Goal: Task Accomplishment & Management: Manage account settings

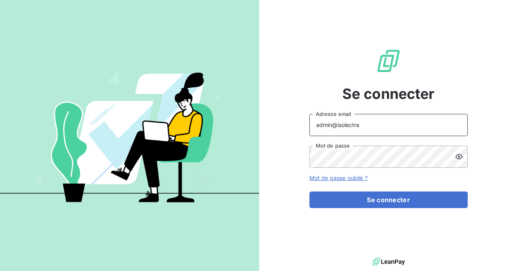
click at [377, 128] on input "admin@isolectra" at bounding box center [389, 125] width 158 height 22
type input "admin@adaptel"
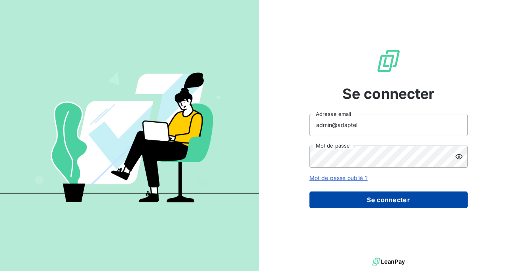
click at [358, 202] on button "Se connecter" at bounding box center [389, 200] width 158 height 17
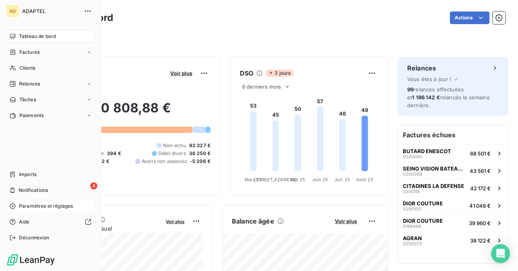
click at [42, 206] on span "Paramètres et réglages" at bounding box center [46, 206] width 54 height 7
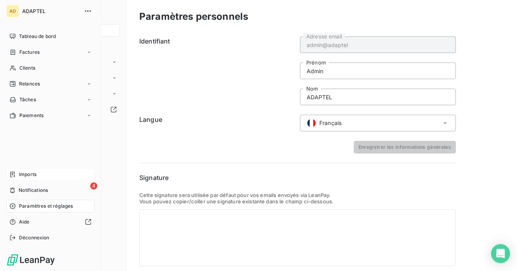
click at [29, 174] on span "Imports" at bounding box center [27, 174] width 17 height 7
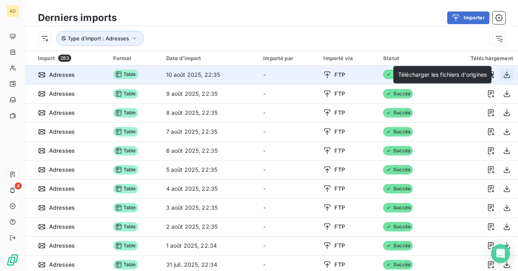
click at [503, 74] on icon "button" at bounding box center [507, 75] width 8 height 8
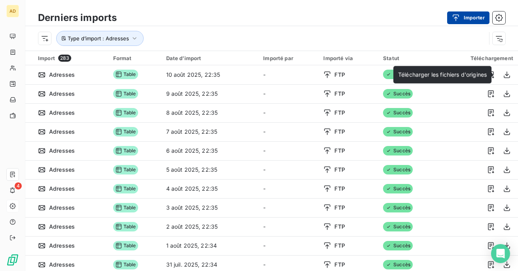
click at [476, 17] on button "Importer" at bounding box center [468, 17] width 42 height 13
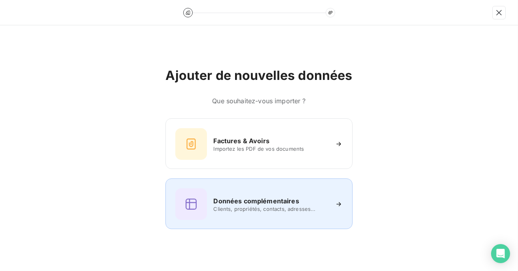
click at [239, 211] on span "Clients, propriétés, contacts, adresses..." at bounding box center [270, 209] width 115 height 6
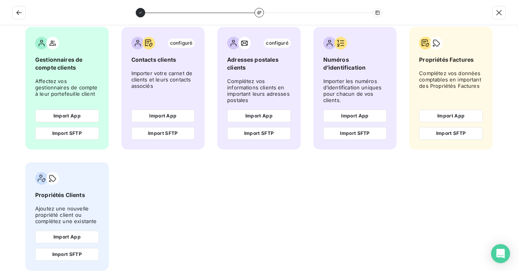
scroll to position [43, 0]
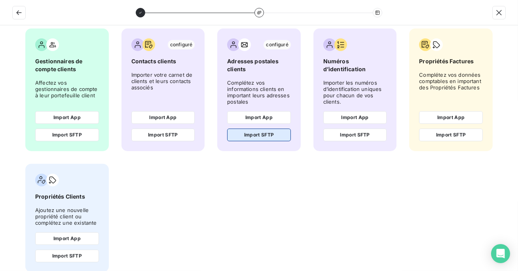
click at [264, 137] on button "Import SFTP" at bounding box center [259, 135] width 64 height 13
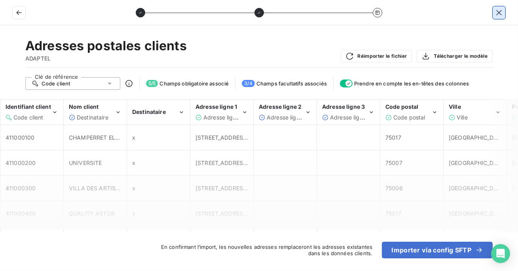
click at [499, 12] on icon "button" at bounding box center [499, 12] width 5 height 5
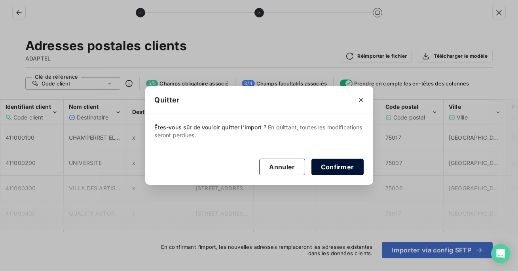
click at [342, 169] on button "Confirmer" at bounding box center [338, 167] width 52 height 17
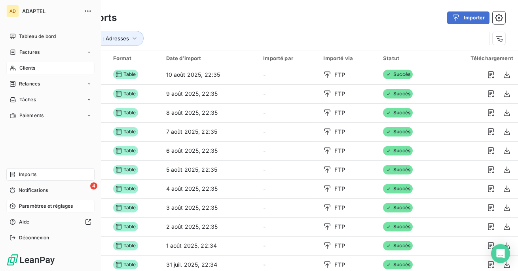
click at [27, 72] on div "Clients" at bounding box center [50, 68] width 88 height 13
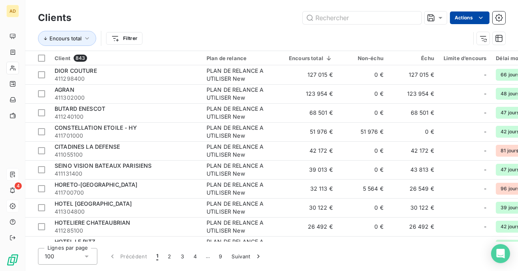
click at [471, 18] on html "AD 4 Clients Actions Encours total Filtrer Client 843 Plan de relance Encours t…" at bounding box center [259, 135] width 518 height 271
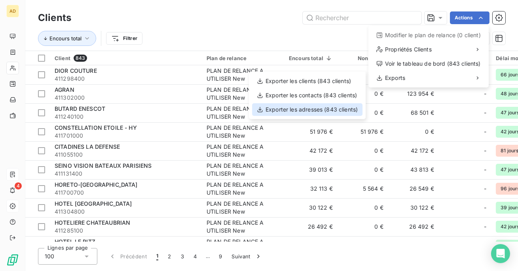
click at [323, 111] on div "Exporter les adresses (843 clients)" at bounding box center [307, 109] width 110 height 13
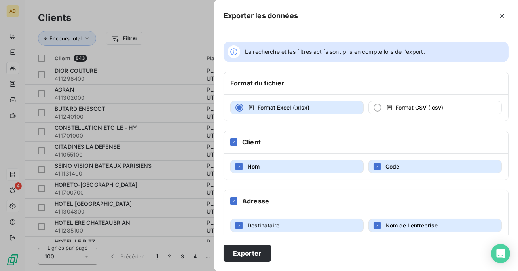
scroll to position [67, 0]
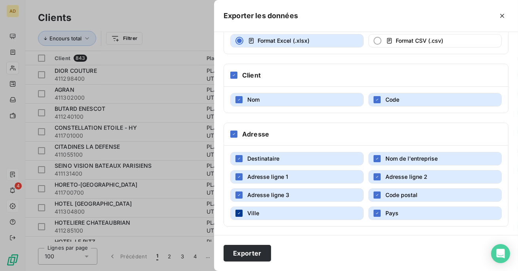
click at [238, 211] on icon "button" at bounding box center [239, 213] width 5 height 5
click at [238, 198] on div "button" at bounding box center [239, 195] width 7 height 7
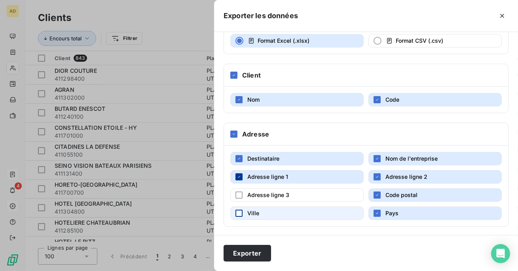
click at [238, 175] on icon "button" at bounding box center [239, 177] width 5 height 5
click at [379, 175] on icon "button" at bounding box center [377, 177] width 5 height 5
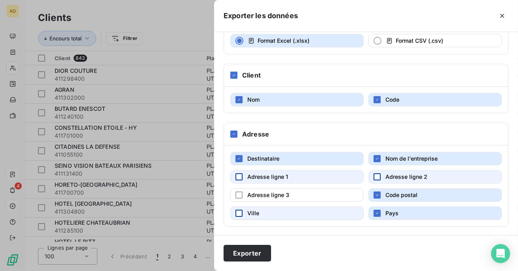
click at [377, 199] on button "Code postal" at bounding box center [435, 194] width 133 height 13
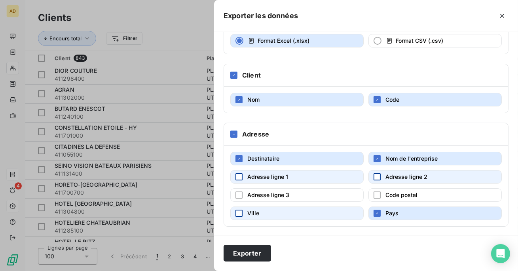
click at [375, 221] on div "Destinataire Nom de l'entreprise Adresse ligne 1 Adresse ligne 2 Adresse ligne …" at bounding box center [366, 186] width 284 height 81
click at [377, 212] on icon "button" at bounding box center [377, 213] width 5 height 5
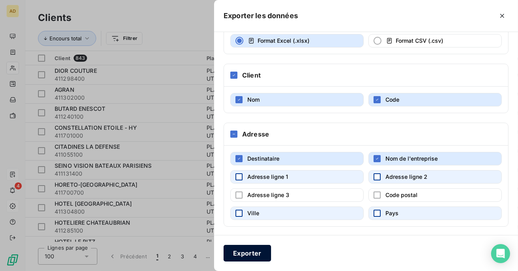
click at [253, 247] on button "Exporter" at bounding box center [248, 253] width 48 height 17
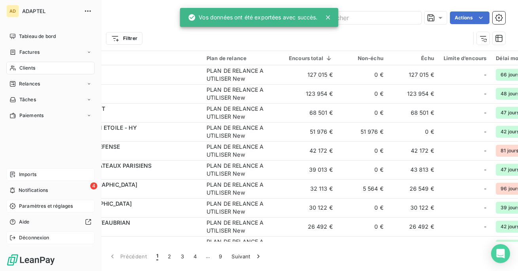
click at [6, 240] on div "Déconnexion" at bounding box center [50, 238] width 88 height 13
